Goal: Navigation & Orientation: Find specific page/section

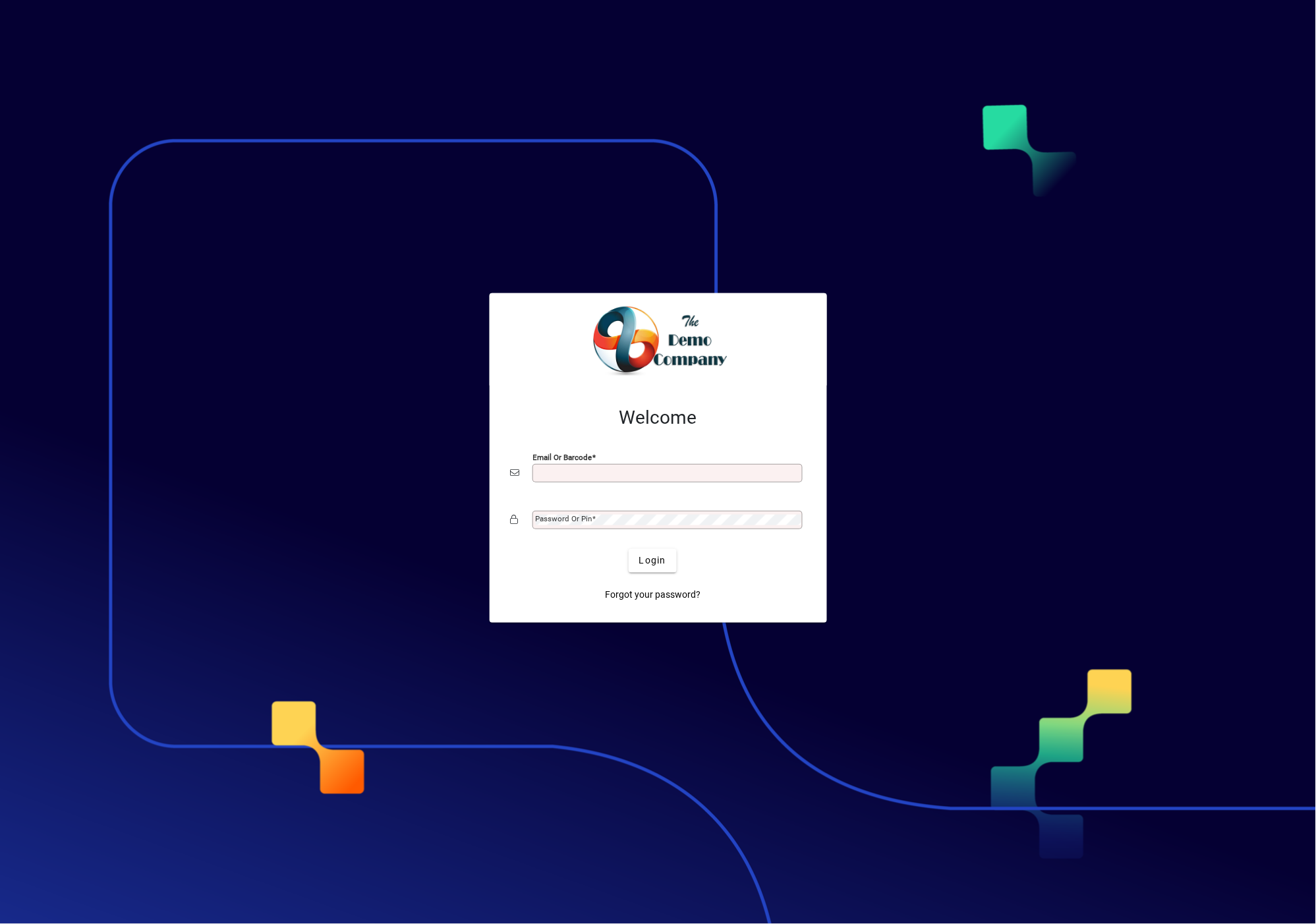
type input "**********"
click at [565, 521] on mat-label "Password or Pin" at bounding box center [564, 519] width 56 height 9
click at [629, 550] on button "Login" at bounding box center [653, 562] width 48 height 24
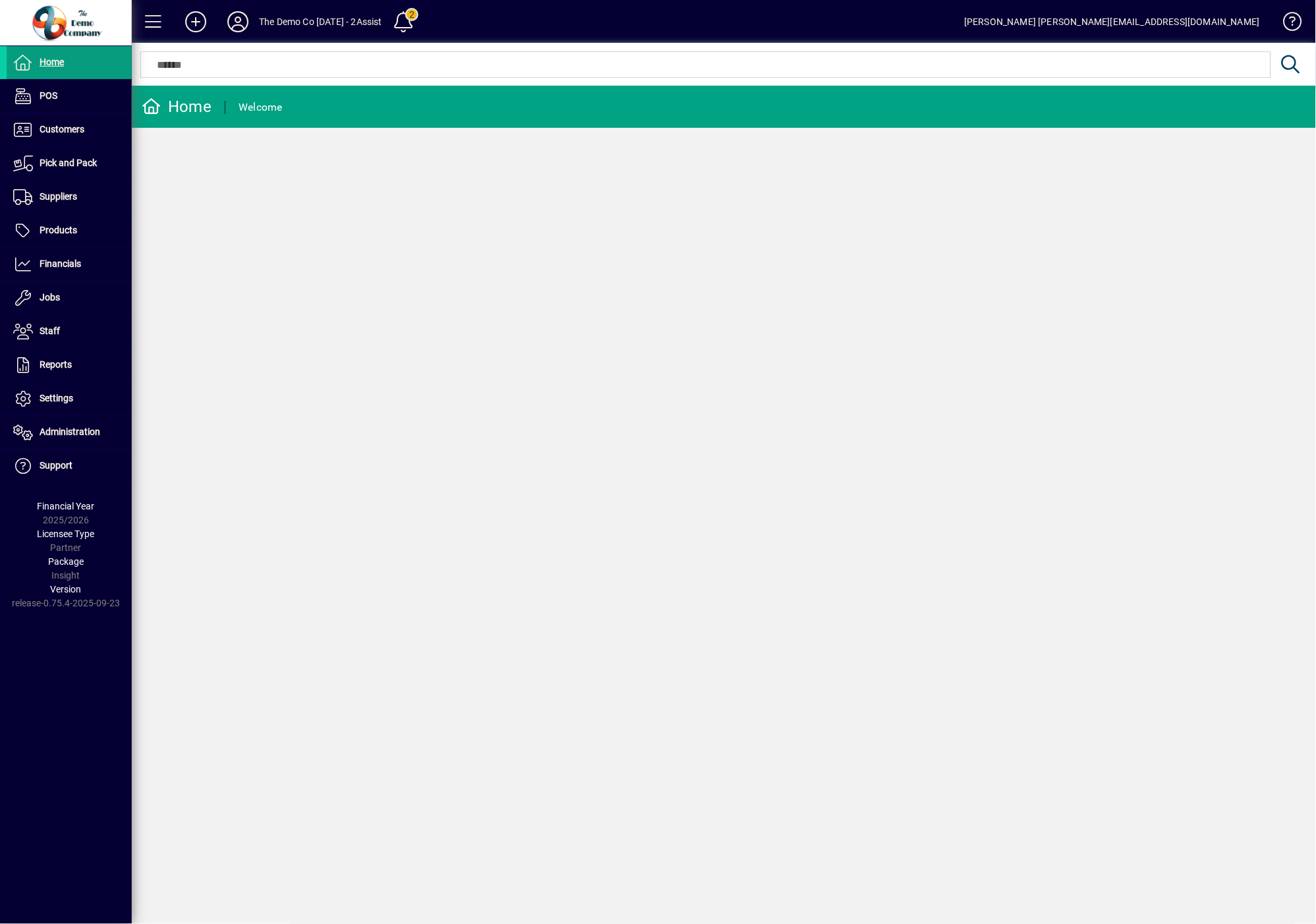
click at [235, 25] on icon at bounding box center [238, 21] width 26 height 21
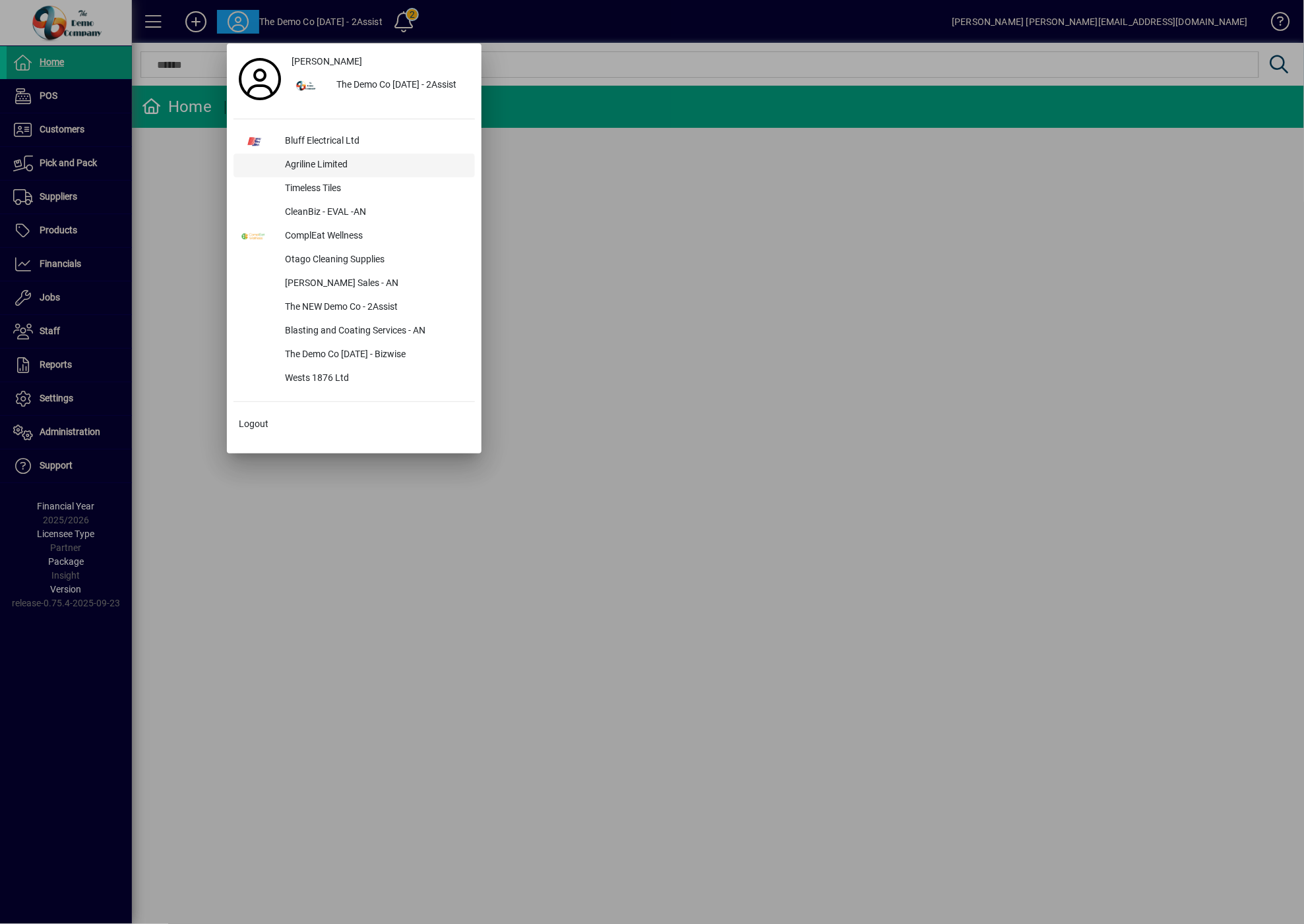
drag, startPoint x: 300, startPoint y: 145, endPoint x: 298, endPoint y: 154, distance: 9.2
click at [299, 150] on div "Bluff Electrical Ltd" at bounding box center [375, 142] width 200 height 24
